Goal: Navigation & Orientation: Find specific page/section

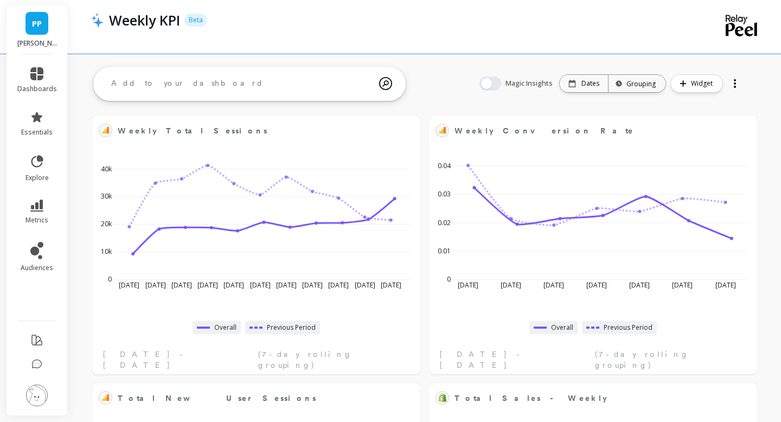
click at [43, 198] on li "metrics" at bounding box center [37, 212] width 53 height 38
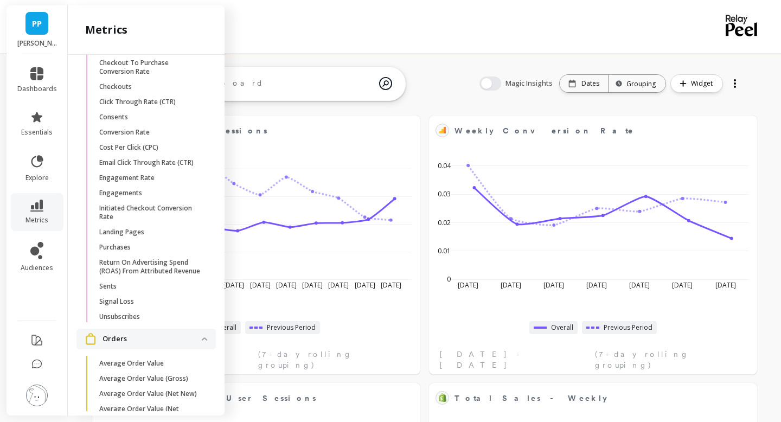
scroll to position [596, 0]
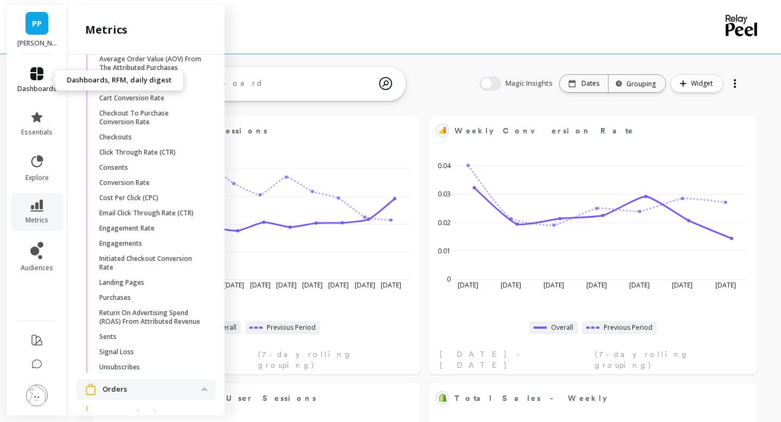
click at [38, 79] on icon at bounding box center [36, 73] width 13 height 13
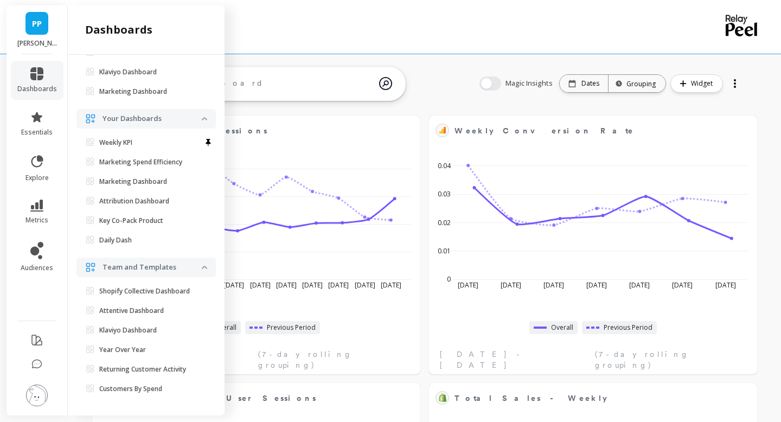
scroll to position [24, 0]
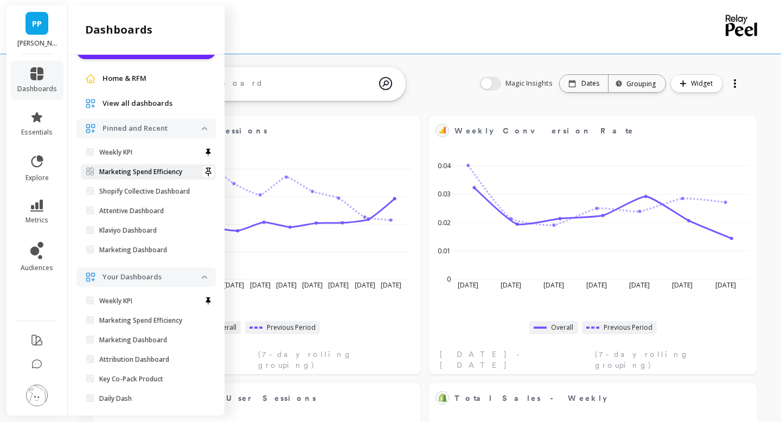
click at [133, 172] on p "Marketing Spend Efficiency" at bounding box center [140, 172] width 83 height 9
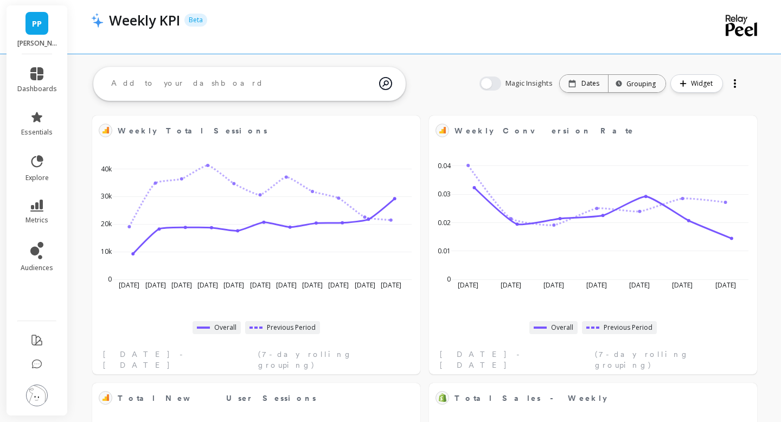
scroll to position [0, 0]
